Goal: Transaction & Acquisition: Purchase product/service

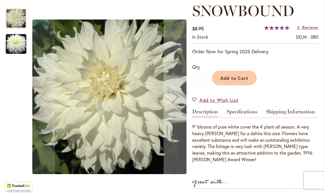
scroll to position [82, 0]
click at [15, 46] on img "Snowbound" at bounding box center [16, 44] width 21 height 21
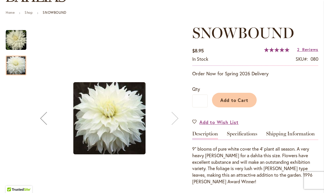
scroll to position [69, 0]
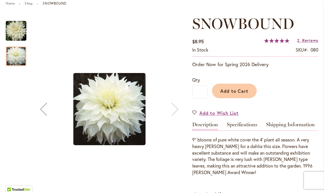
click at [11, 36] on img "Snowbound" at bounding box center [16, 31] width 21 height 21
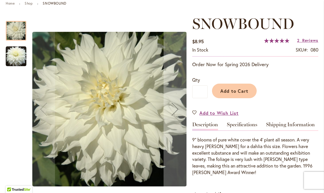
click at [11, 60] on img "Snowbound" at bounding box center [16, 56] width 21 height 21
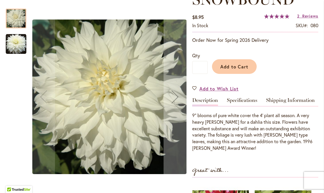
scroll to position [94, 0]
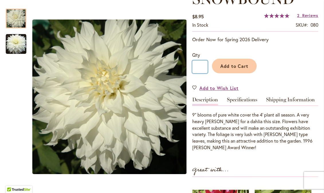
drag, startPoint x: 203, startPoint y: 70, endPoint x: 197, endPoint y: 69, distance: 5.8
click at [197, 69] on input "*" at bounding box center [199, 66] width 15 height 13
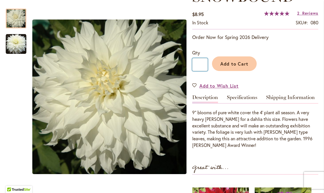
scroll to position [95, 0]
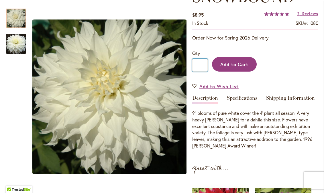
type input "*"
click at [237, 67] on span "Add to Cart" at bounding box center [234, 64] width 28 height 6
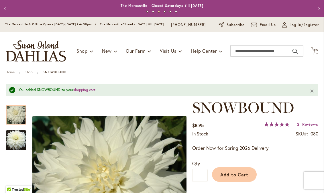
scroll to position [0, 0]
click at [293, 28] on span "Log In/Register" at bounding box center [304, 25] width 29 height 6
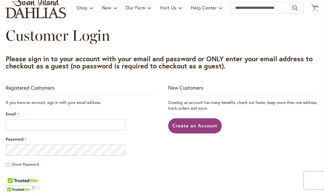
scroll to position [49, 0]
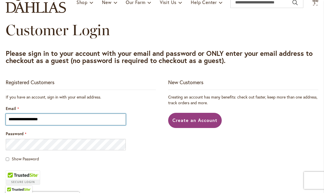
type input "**********"
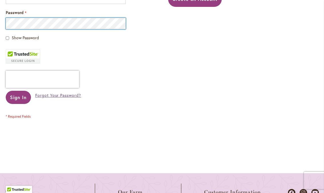
scroll to position [173, 0]
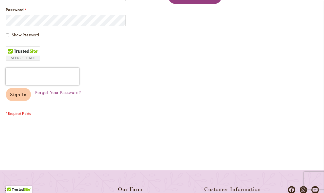
click at [20, 97] on span "Sign In" at bounding box center [18, 94] width 17 height 6
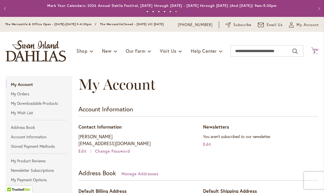
click at [314, 54] on span "6" at bounding box center [315, 52] width 2 height 4
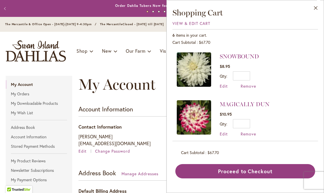
click at [73, 5] on div "Order Dahlia Tubers Now for Spring 2026 Delivery!" at bounding box center [162, 6] width 290 height 6
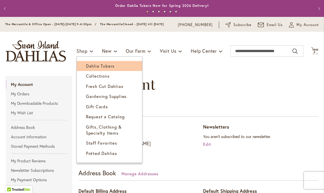
click at [87, 69] on span "Dahlia Tubers" at bounding box center [100, 66] width 29 height 6
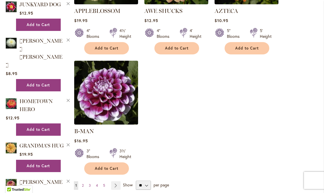
scroll to position [693, 0]
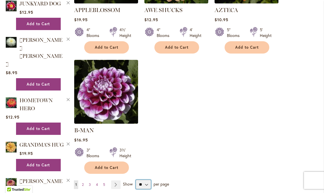
select select "**"
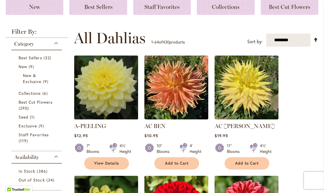
scroll to position [90, 0]
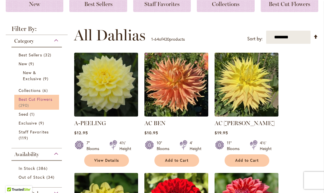
click at [47, 102] on span "Best Cut Flowers" at bounding box center [36, 99] width 34 height 5
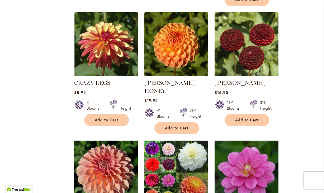
scroll to position [2452, 0]
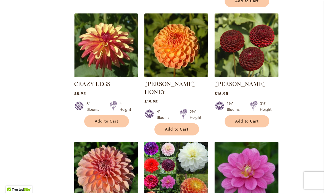
click at [166, 140] on img at bounding box center [176, 173] width 67 height 67
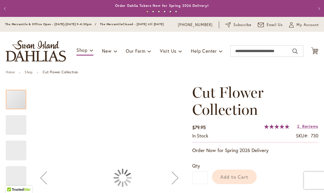
type input "******"
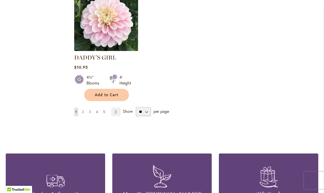
scroll to position [2738, 0]
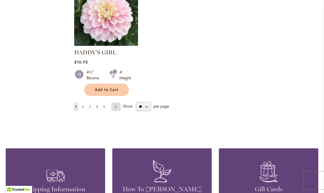
click at [115, 103] on link "Page Next" at bounding box center [115, 107] width 9 height 9
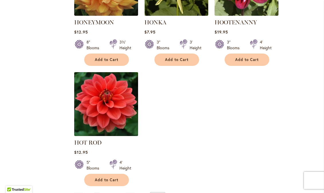
scroll to position [2679, 0]
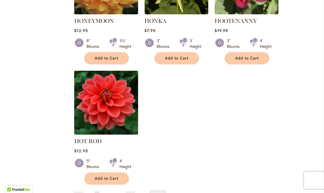
click at [103, 193] on span "3" at bounding box center [104, 195] width 2 height 4
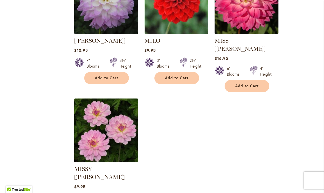
scroll to position [2642, 0]
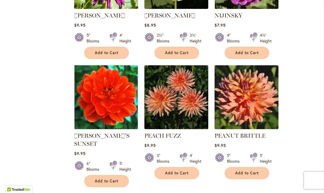
scroll to position [1314, 0]
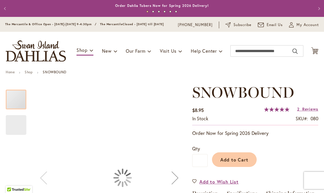
type input "******"
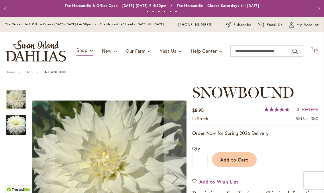
click at [315, 54] on icon "Cart .cls-1 { fill: #231f20; }" at bounding box center [314, 50] width 7 height 7
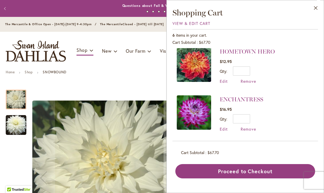
scroll to position [100, 0]
click at [98, 70] on div "Toggle Nav Shop Dahlia Tubers Collections Fresh Cut Dahlias Gardening Supplies …" at bounding box center [162, 51] width 324 height 38
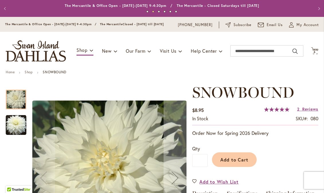
scroll to position [0, 0]
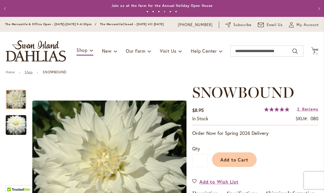
click at [28, 74] on link "Shop" at bounding box center [29, 72] width 8 height 4
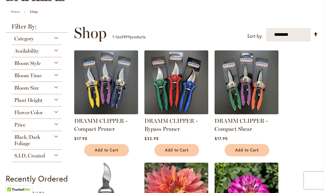
scroll to position [59, 0]
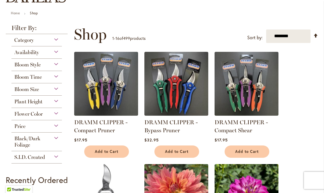
click at [56, 66] on div "Bloom Style" at bounding box center [36, 63] width 50 height 9
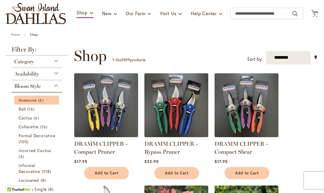
scroll to position [34, 0]
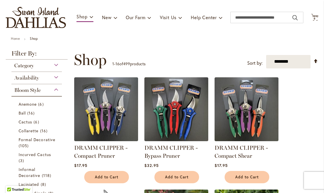
click at [56, 69] on div "Category" at bounding box center [36, 64] width 50 height 9
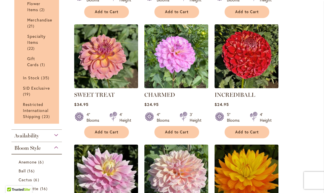
scroll to position [442, 0]
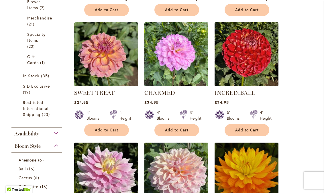
click at [55, 149] on div "Bloom Style" at bounding box center [36, 144] width 50 height 9
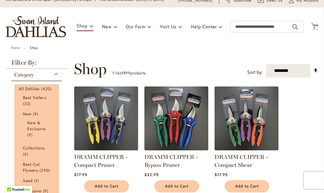
scroll to position [24, 0]
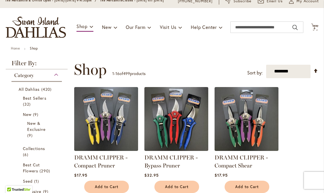
click at [56, 78] on div "Category" at bounding box center [36, 73] width 50 height 9
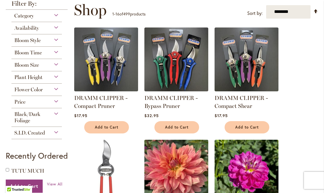
scroll to position [84, 0]
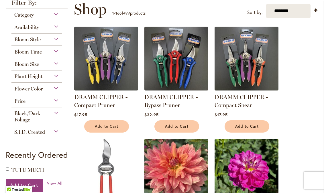
click at [55, 66] on div "Bloom Size" at bounding box center [36, 62] width 50 height 9
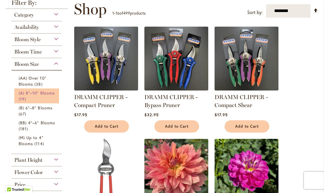
click at [34, 96] on span "(A) 8"–10" Blooms" at bounding box center [37, 92] width 36 height 5
